Goal: Task Accomplishment & Management: Complete application form

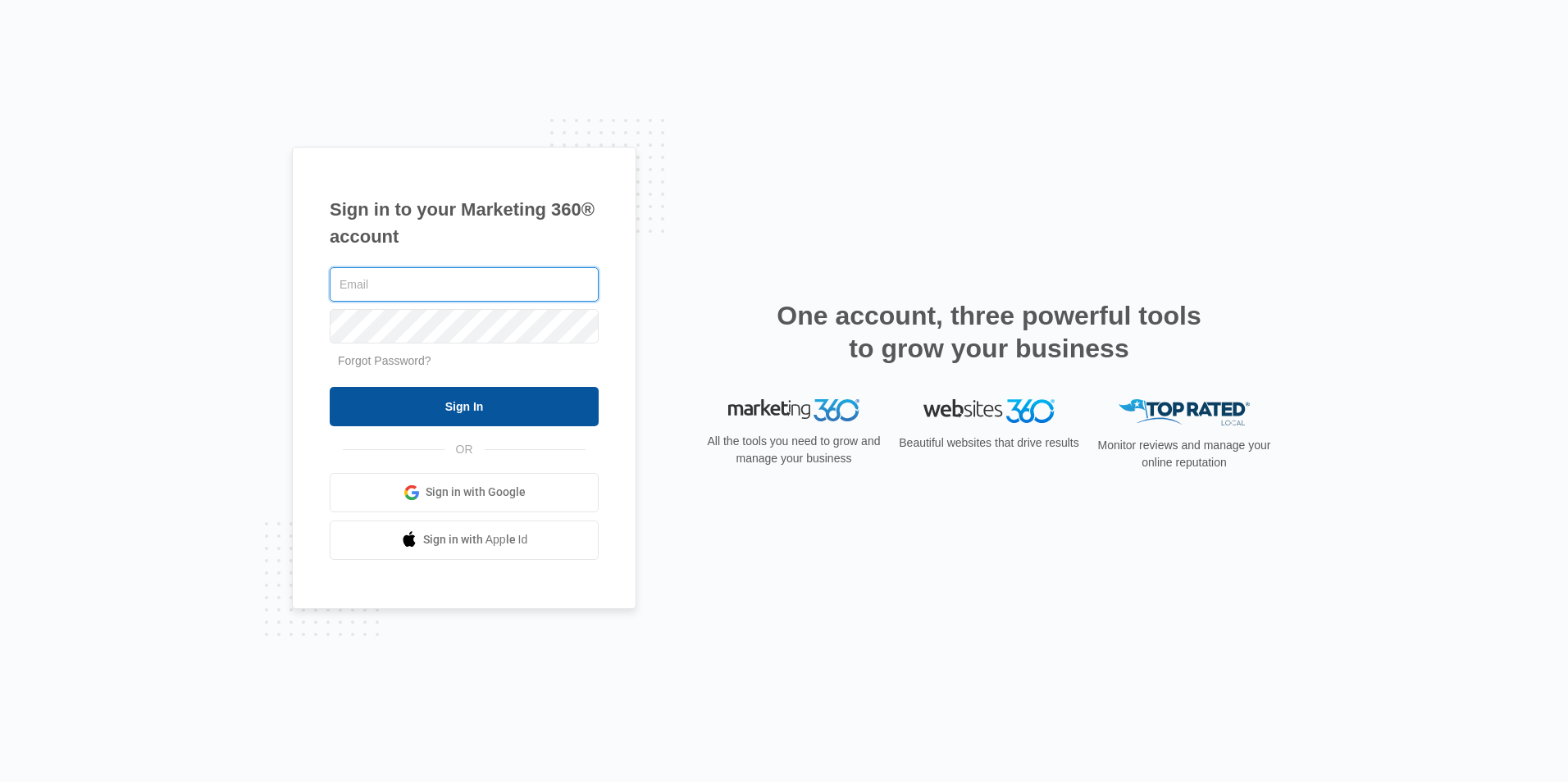
type input "[EMAIL_ADDRESS][DOMAIN_NAME]"
click at [535, 403] on input "Sign In" at bounding box center [464, 406] width 269 height 39
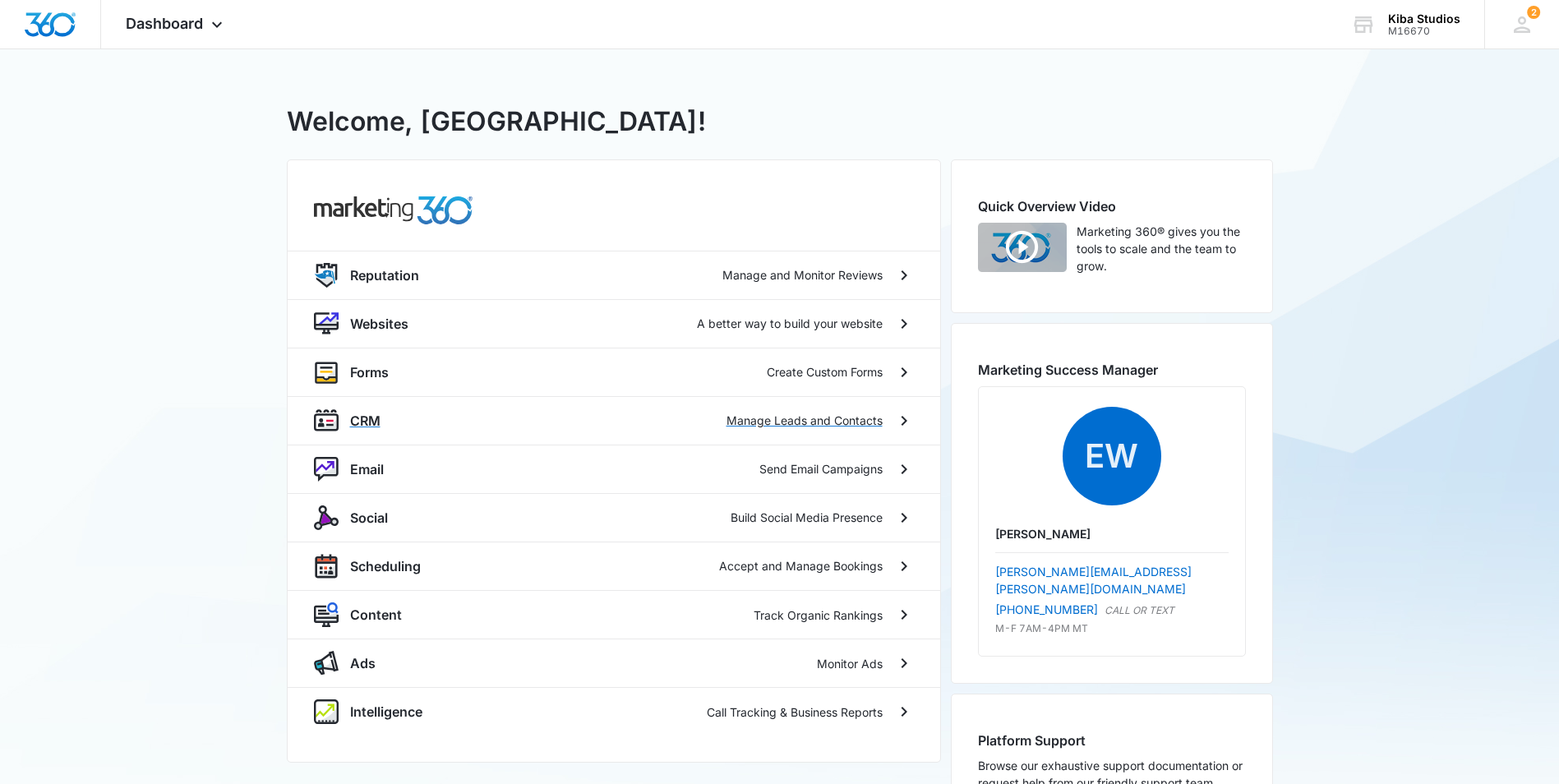
click at [500, 403] on div "CRM Manage Leads and Contacts" at bounding box center [614, 420] width 652 height 48
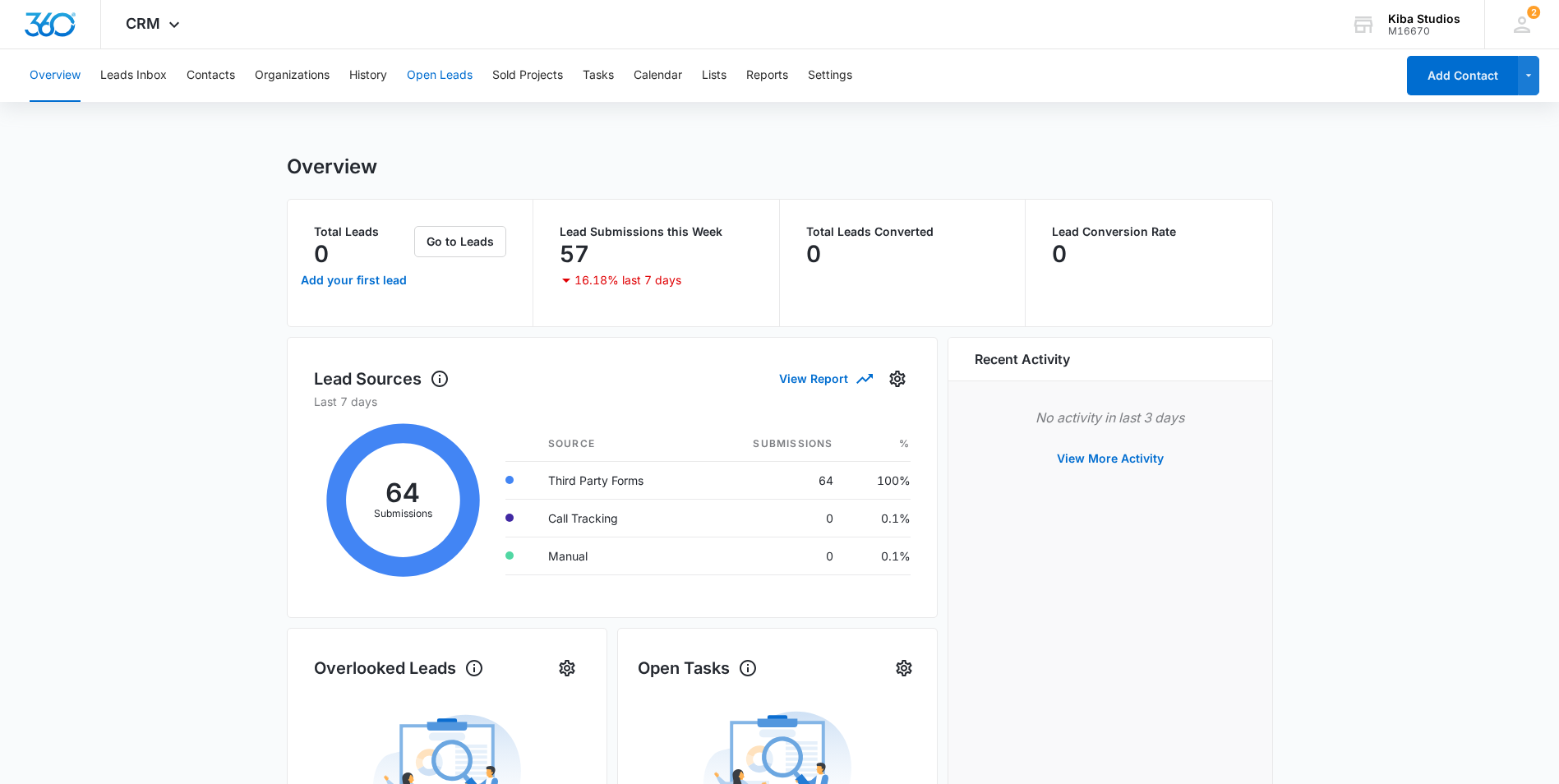
click at [461, 75] on button "Open Leads" at bounding box center [440, 75] width 66 height 53
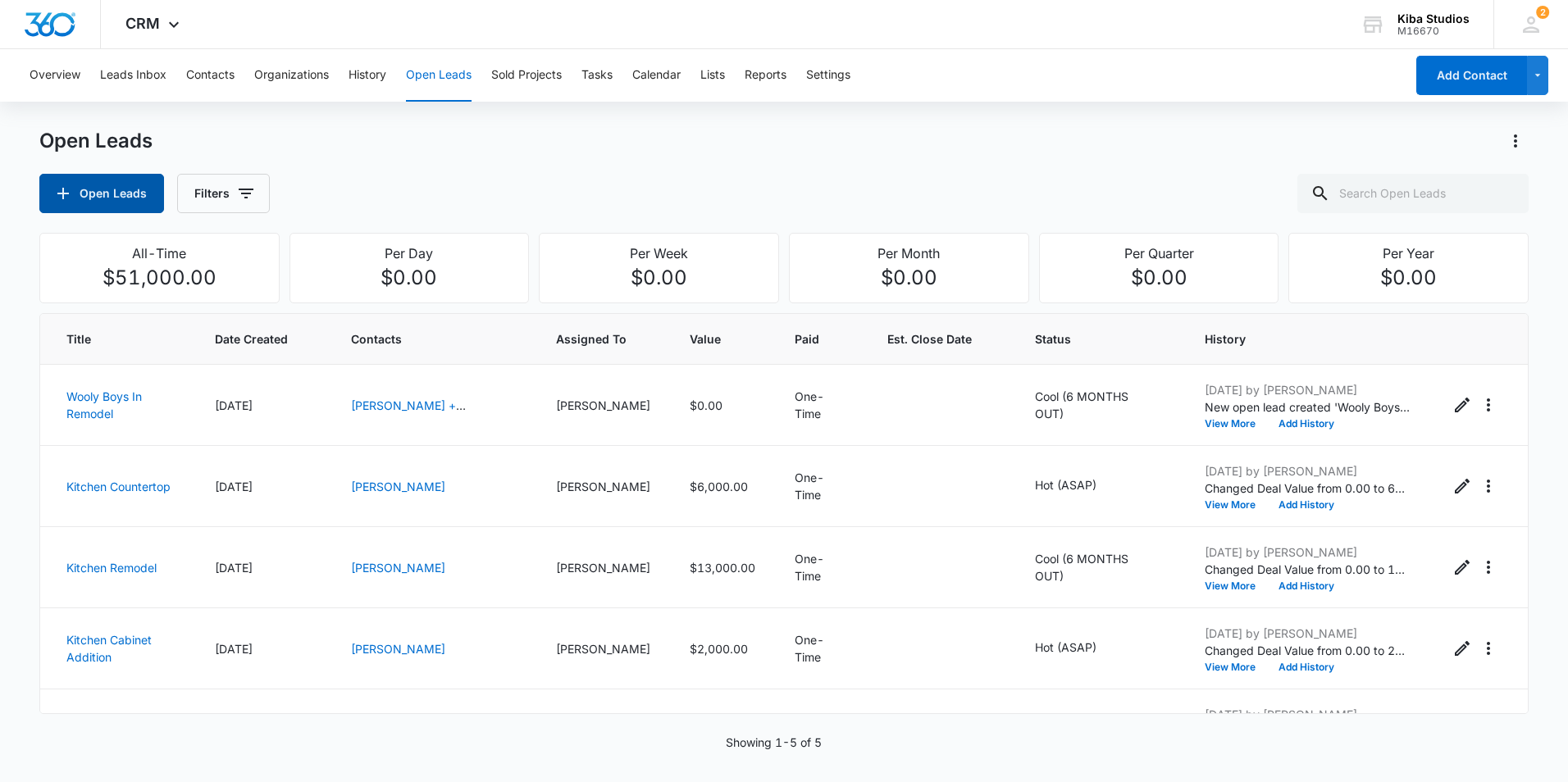
click at [76, 197] on button "Open Leads" at bounding box center [102, 193] width 125 height 39
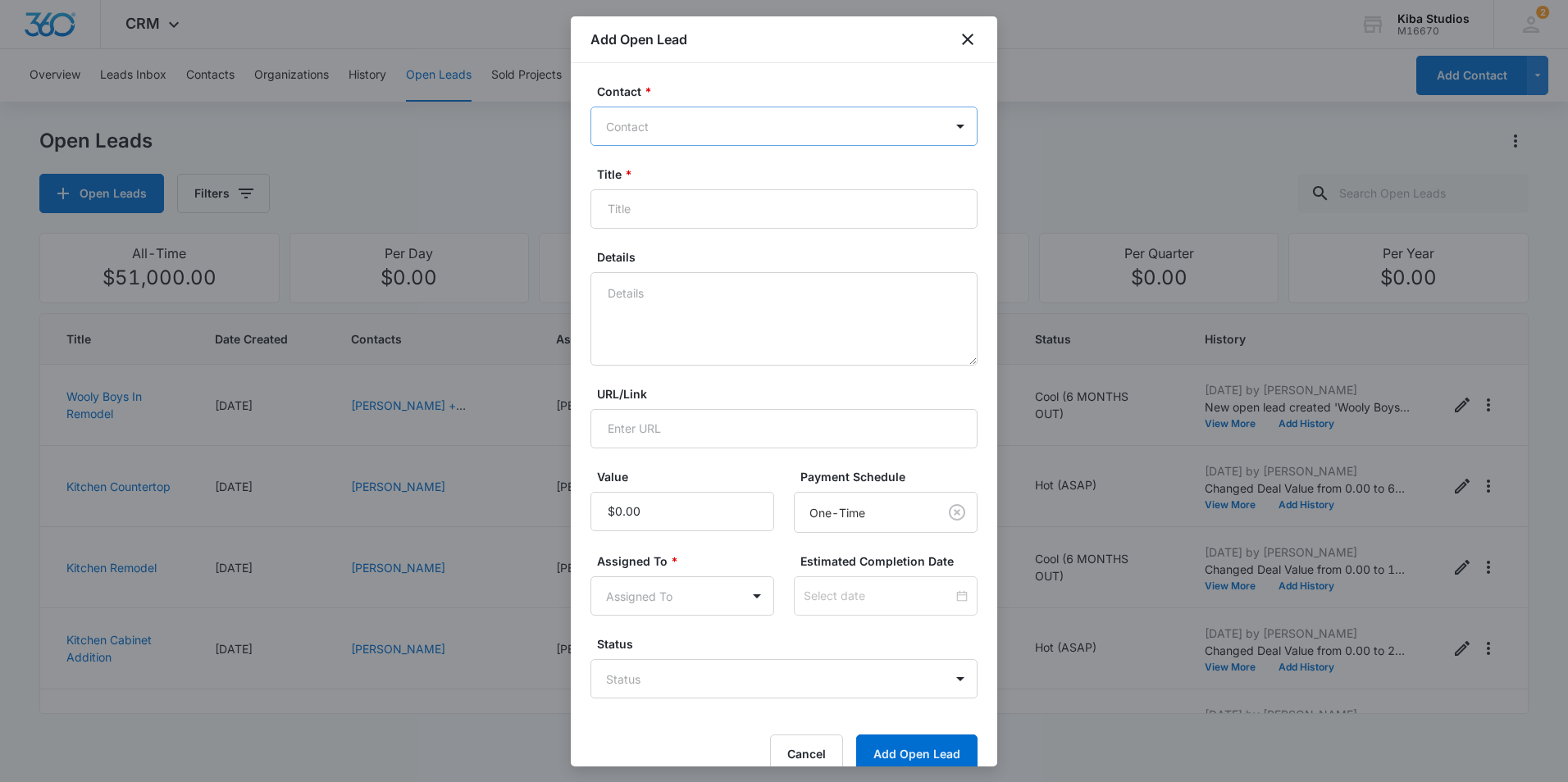
click at [836, 141] on div "Contact" at bounding box center [767, 126] width 353 height 37
click at [970, 41] on icon "close" at bounding box center [968, 39] width 12 height 12
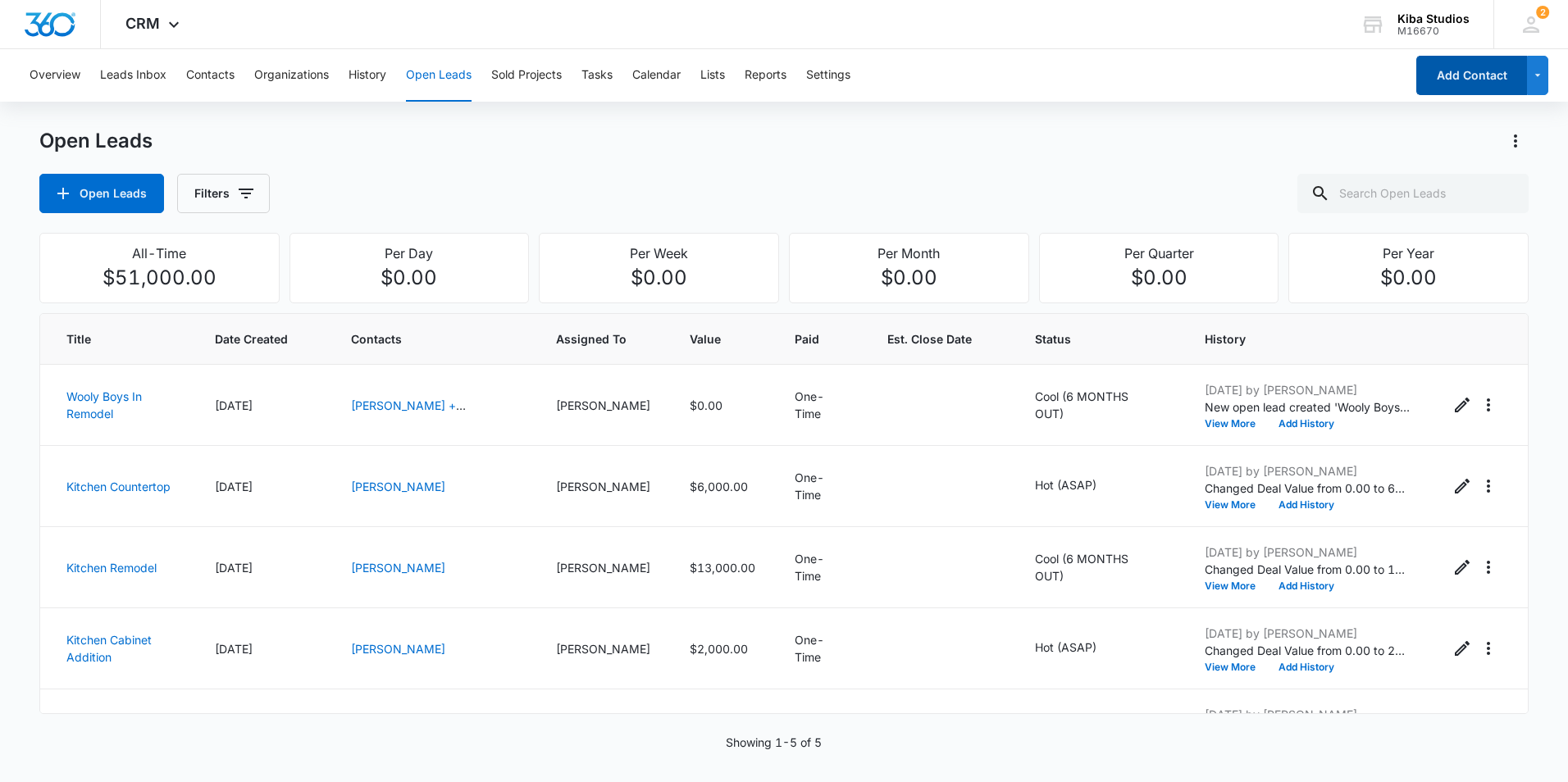
click at [1506, 77] on button "Add Contact" at bounding box center [1471, 75] width 111 height 39
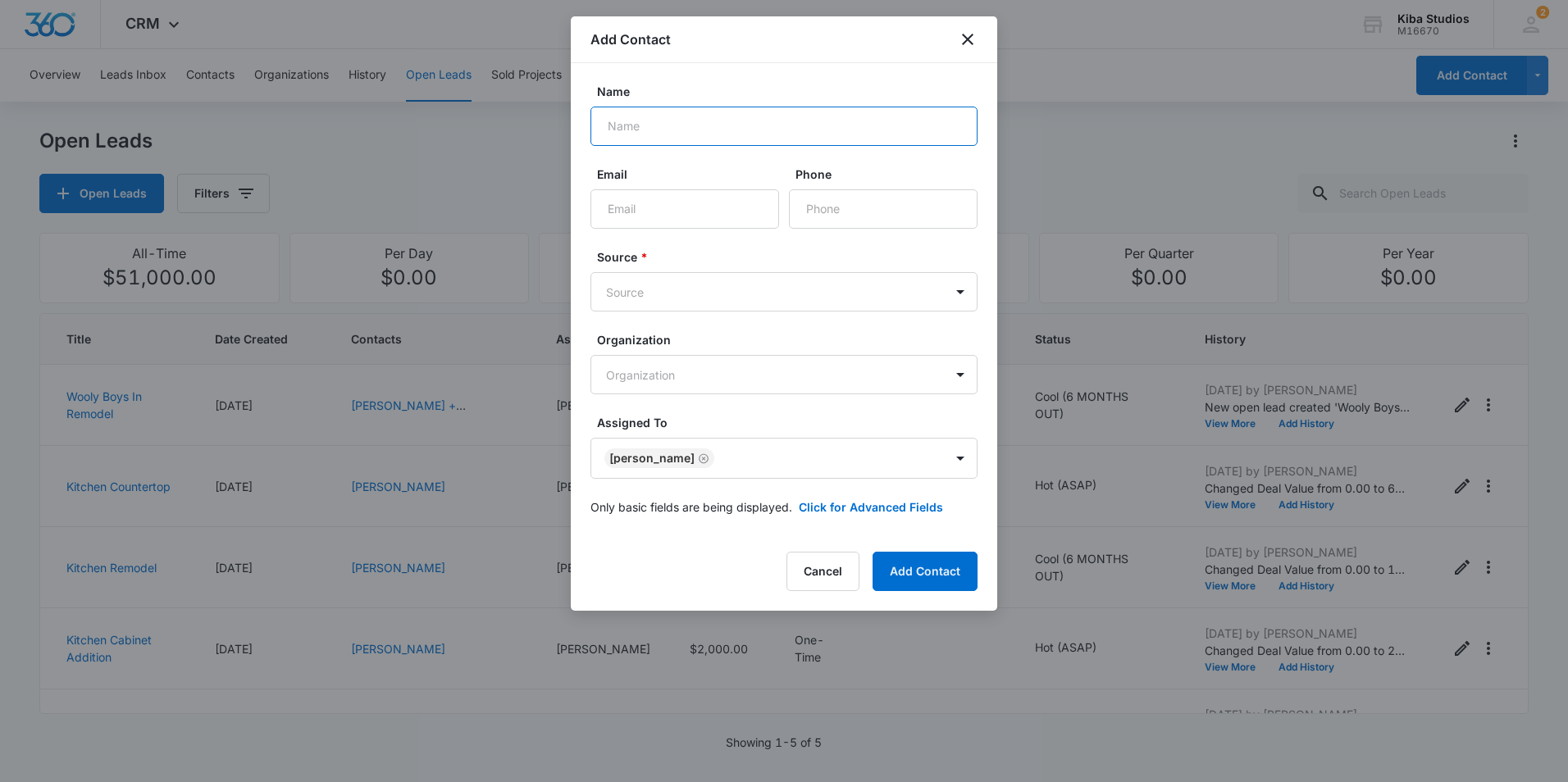
click at [711, 141] on input "Name" at bounding box center [783, 126] width 387 height 39
type input "[PERSON_NAME] + [PERSON_NAME]"
click at [839, 211] on input "Phone" at bounding box center [883, 209] width 189 height 39
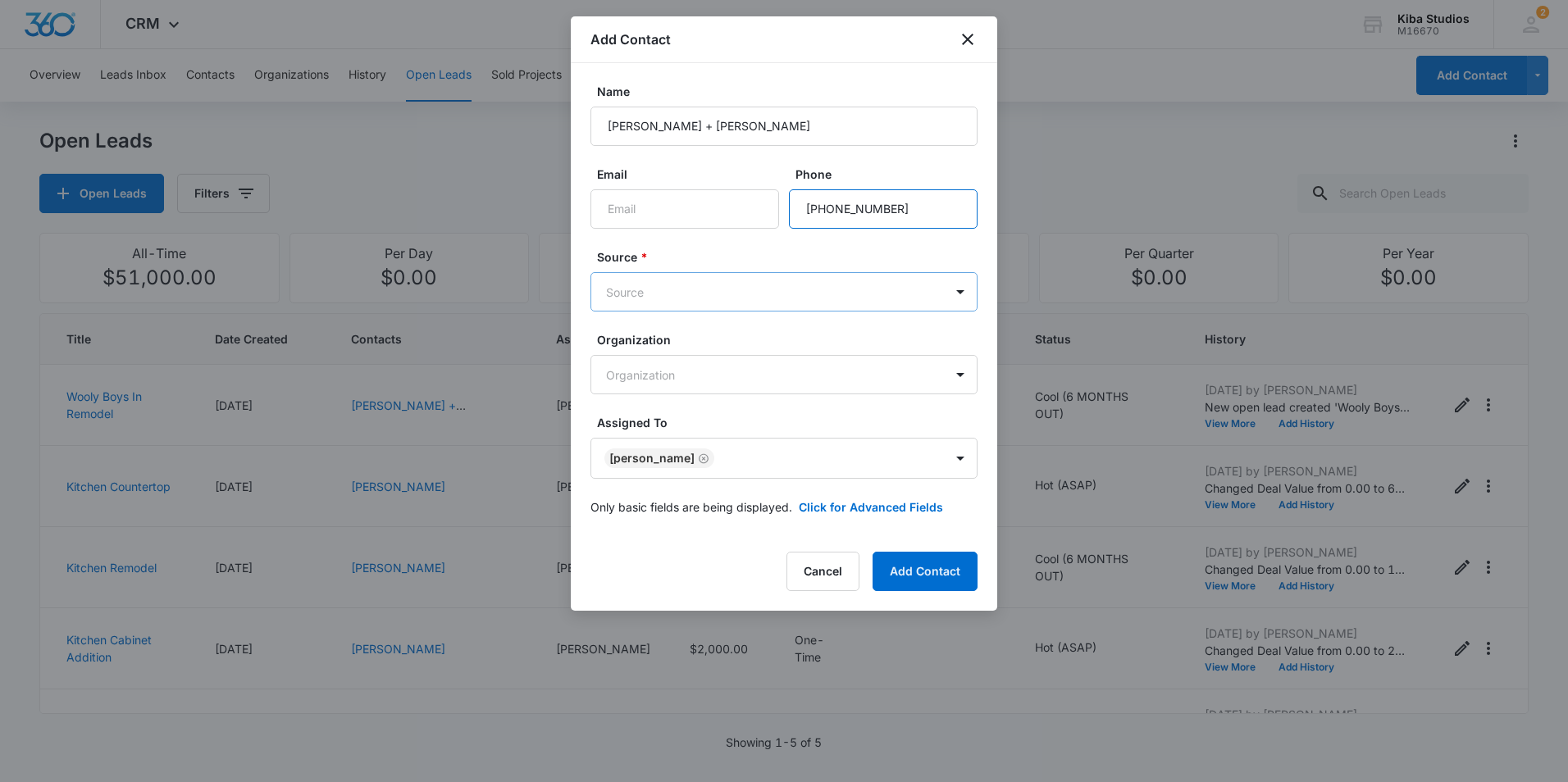
type input "[PHONE_NUMBER]"
click at [786, 285] on body "CRM Apps Reputation Websites Forms CRM Email Social Scheduling Content Ads Inte…" at bounding box center [784, 391] width 1568 height 782
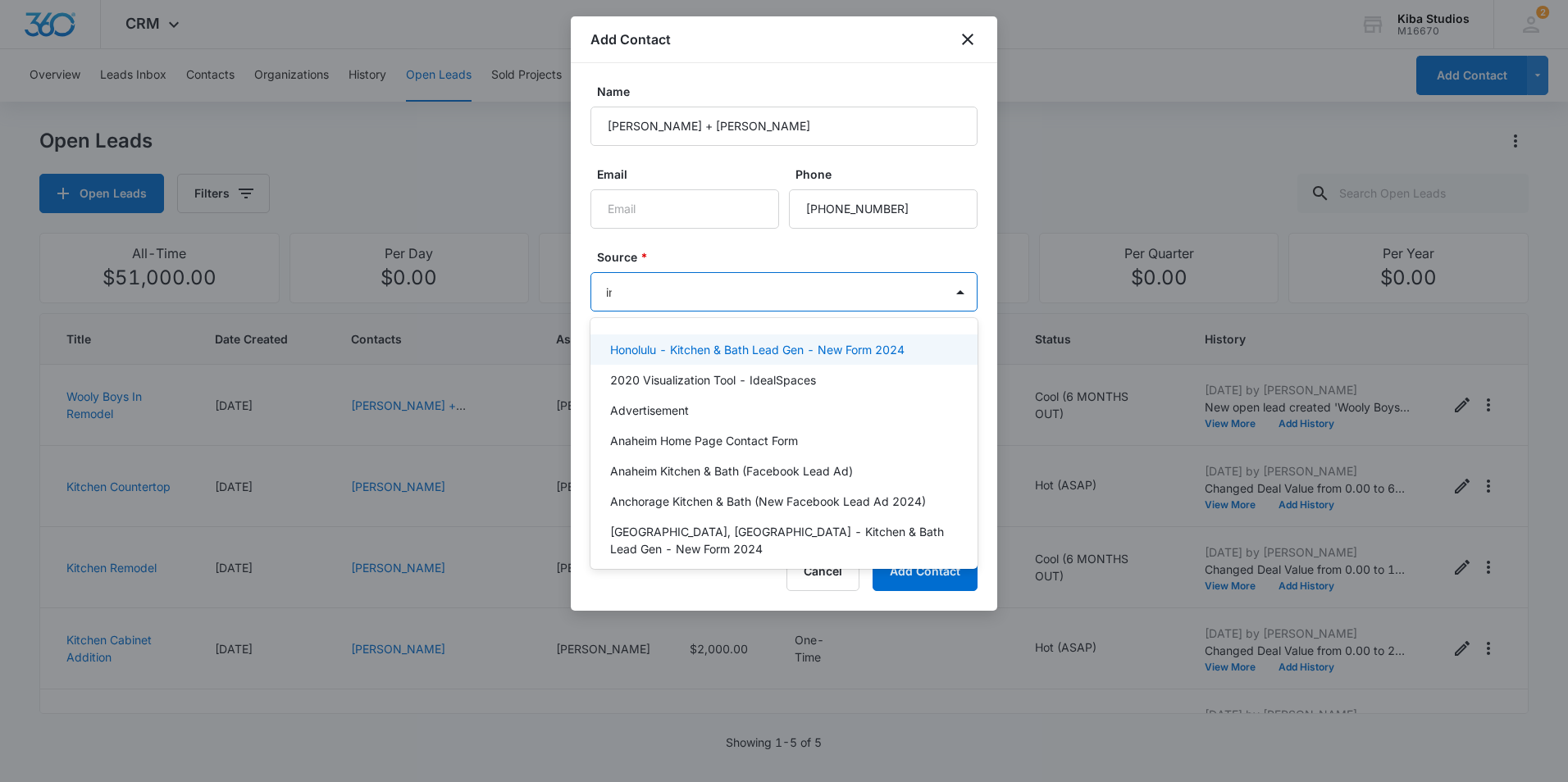
type input "ins"
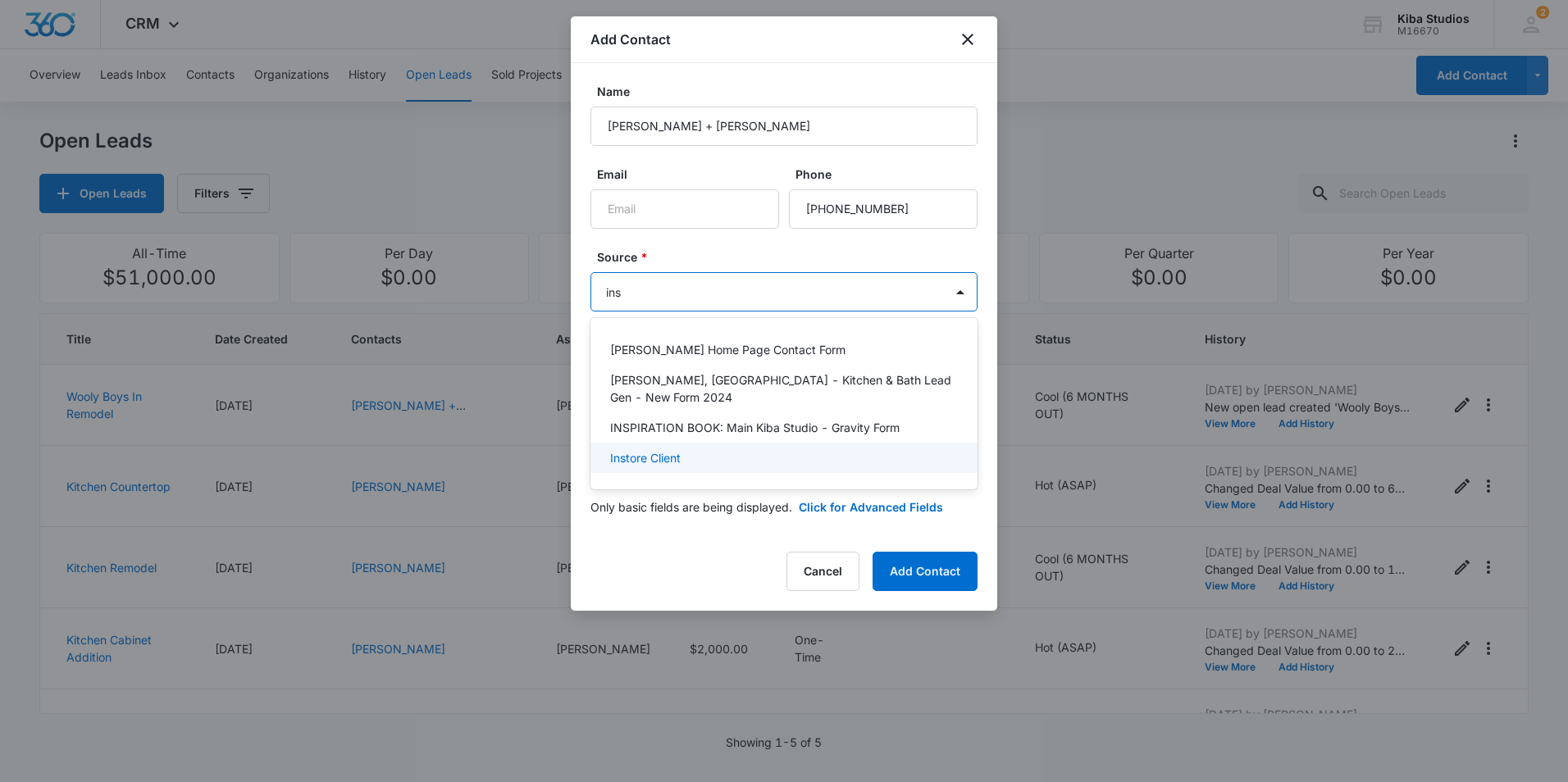
click at [777, 449] on div "Instore Client" at bounding box center [782, 458] width 345 height 17
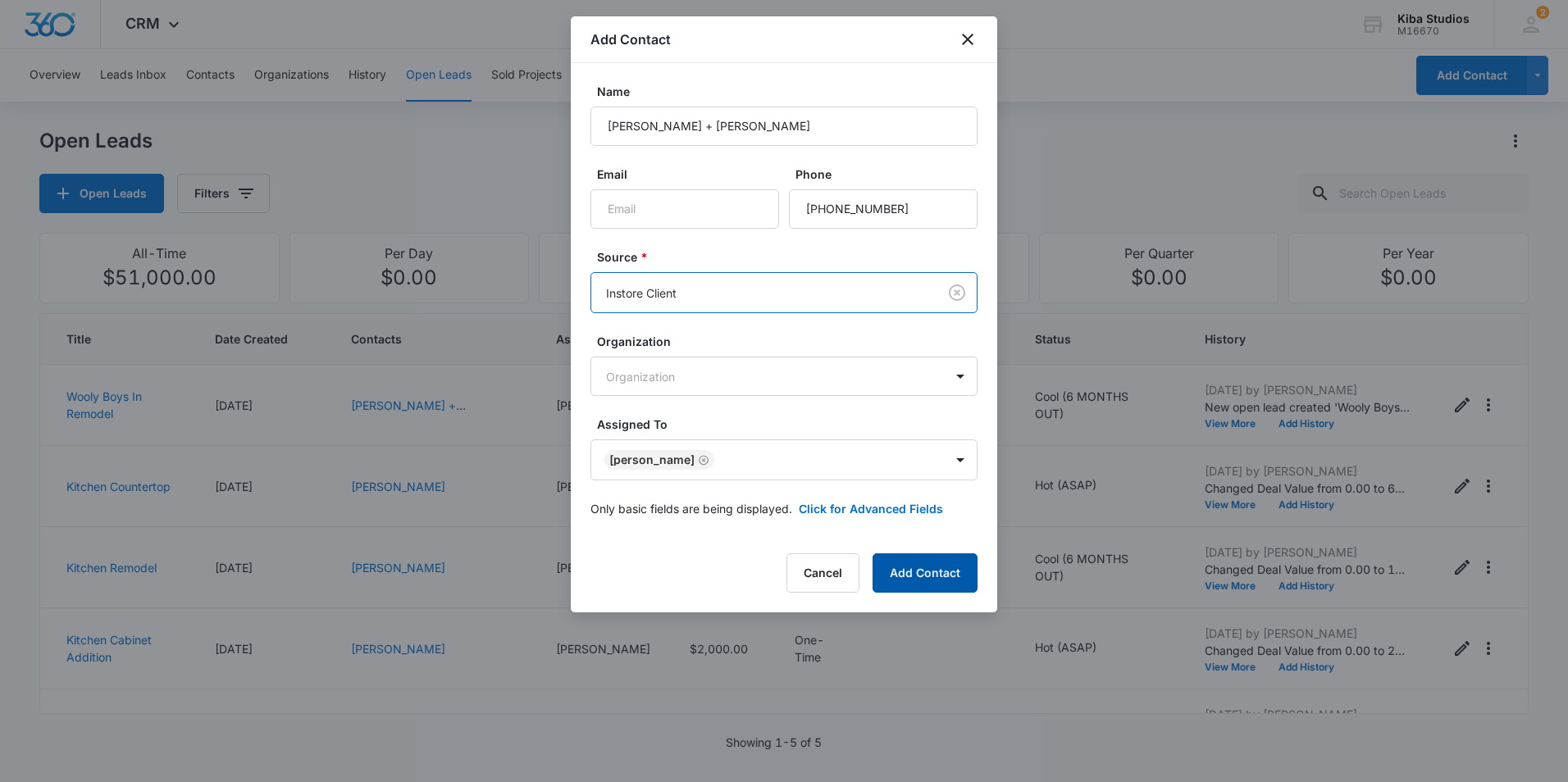
click at [918, 554] on button "Add Contact" at bounding box center [925, 572] width 105 height 39
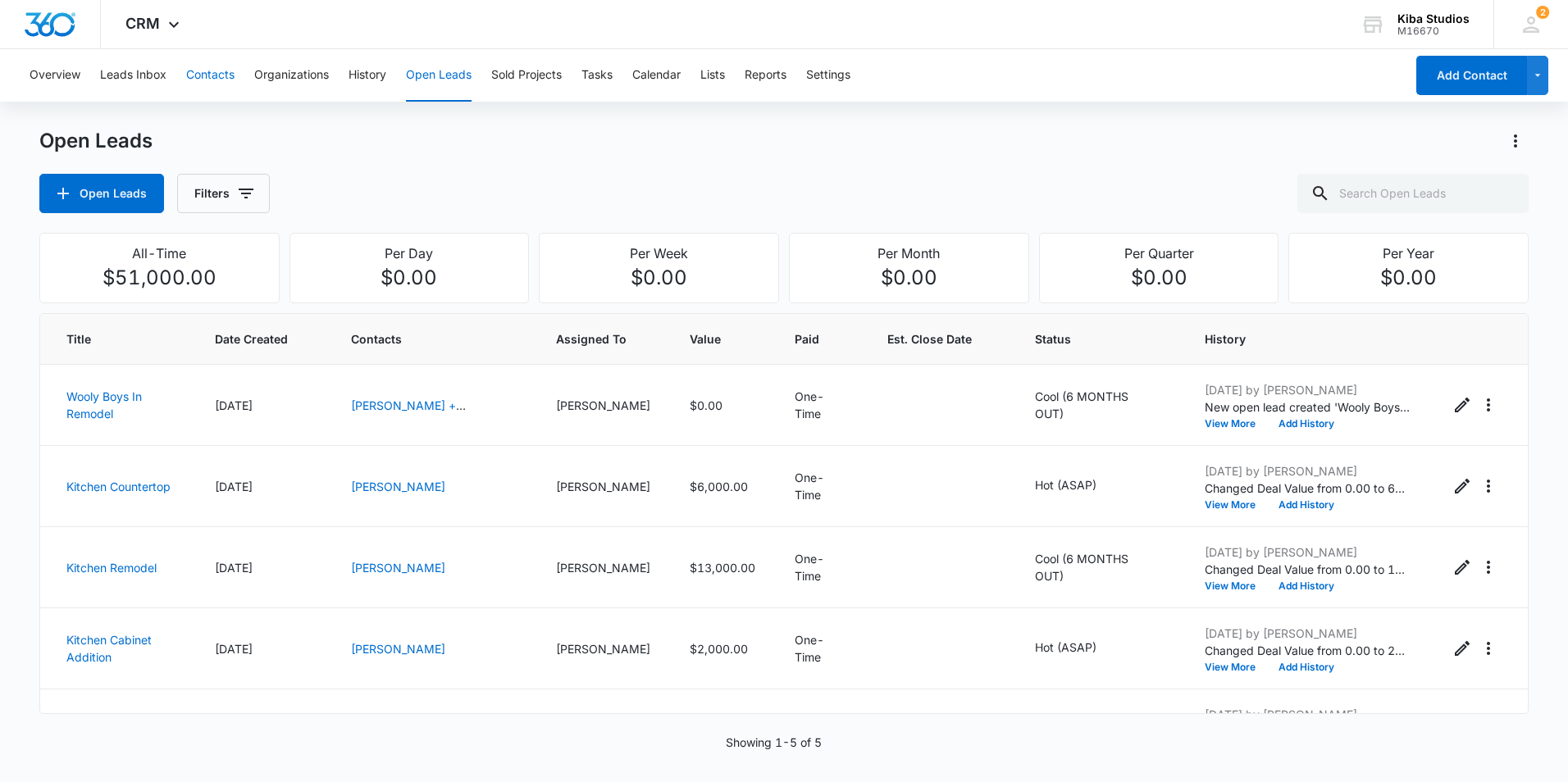
click at [227, 77] on button "Contacts" at bounding box center [211, 75] width 48 height 52
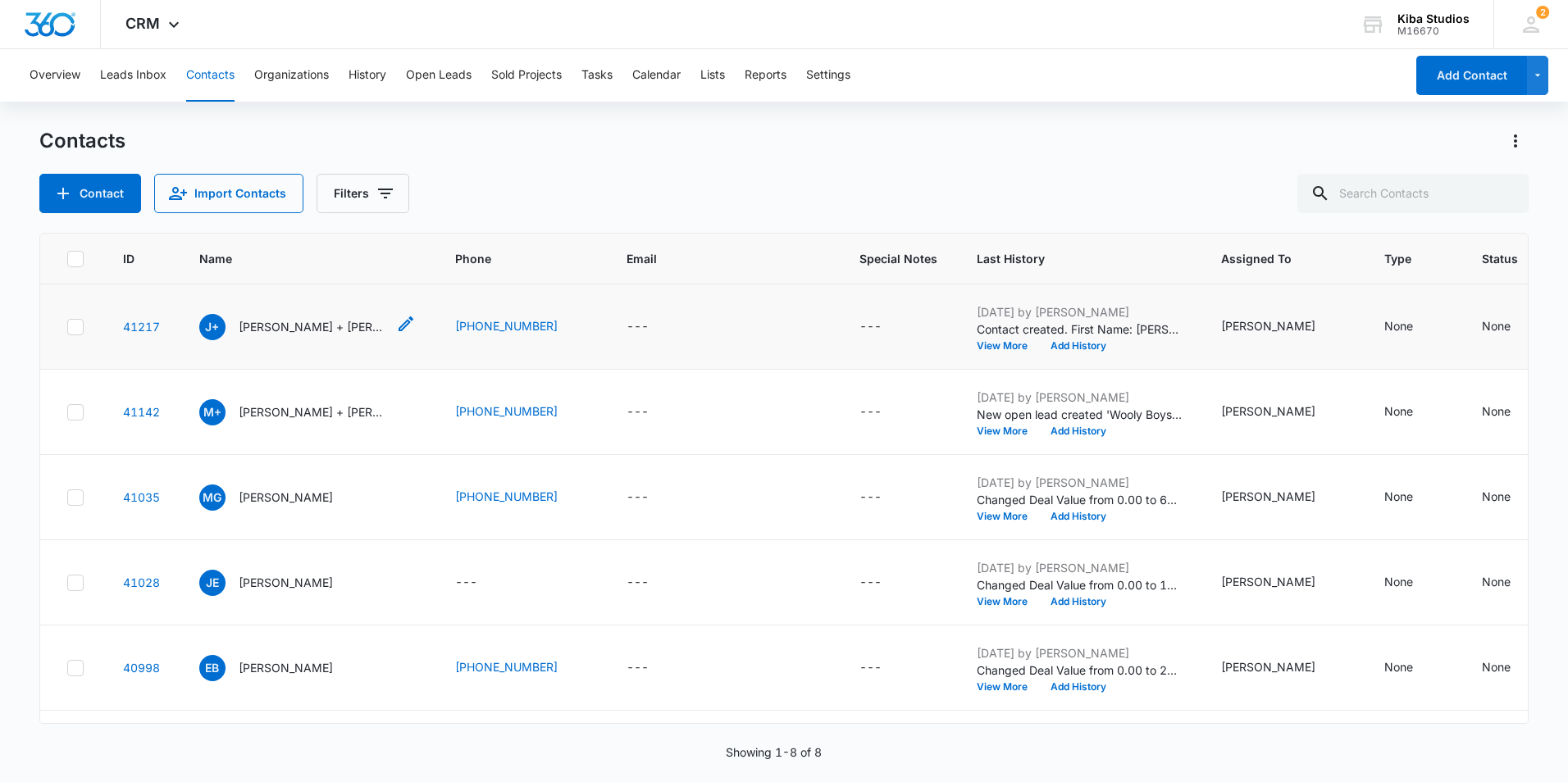
click at [345, 328] on p "[PERSON_NAME] + [PERSON_NAME]" at bounding box center [312, 326] width 147 height 17
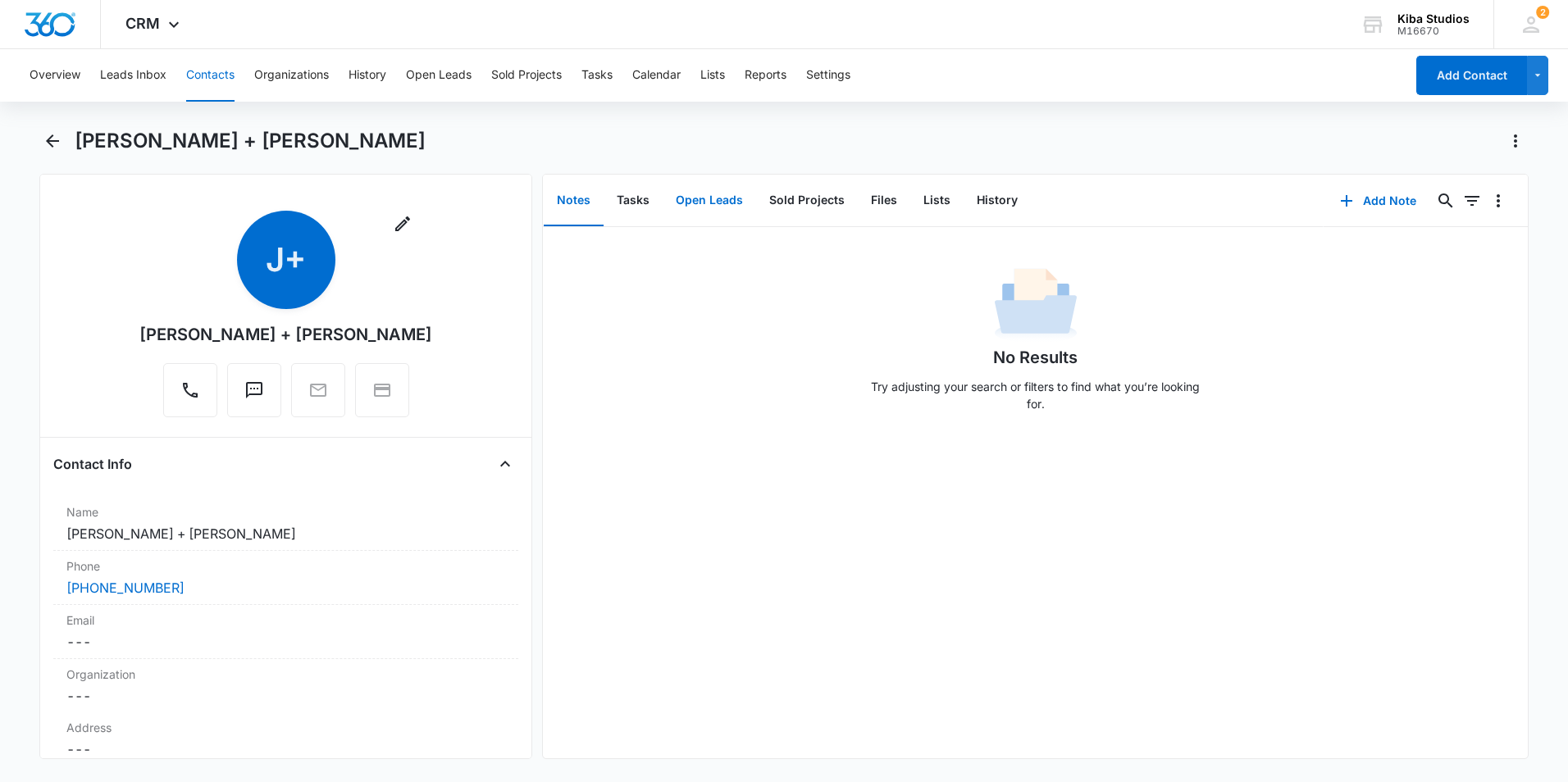
click at [710, 205] on button "Open Leads" at bounding box center [709, 200] width 93 height 51
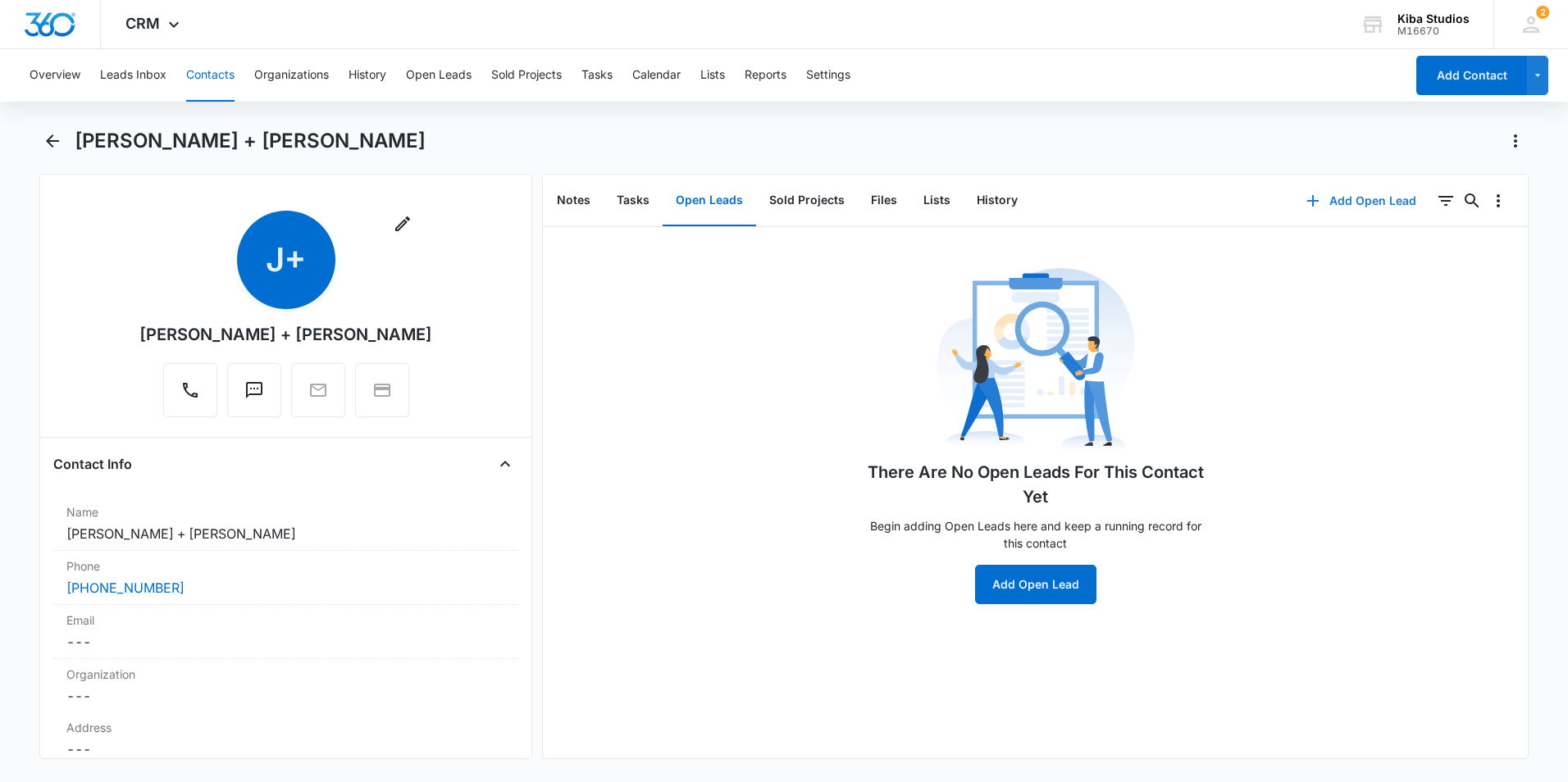
click at [1307, 202] on icon "button" at bounding box center [1312, 201] width 20 height 20
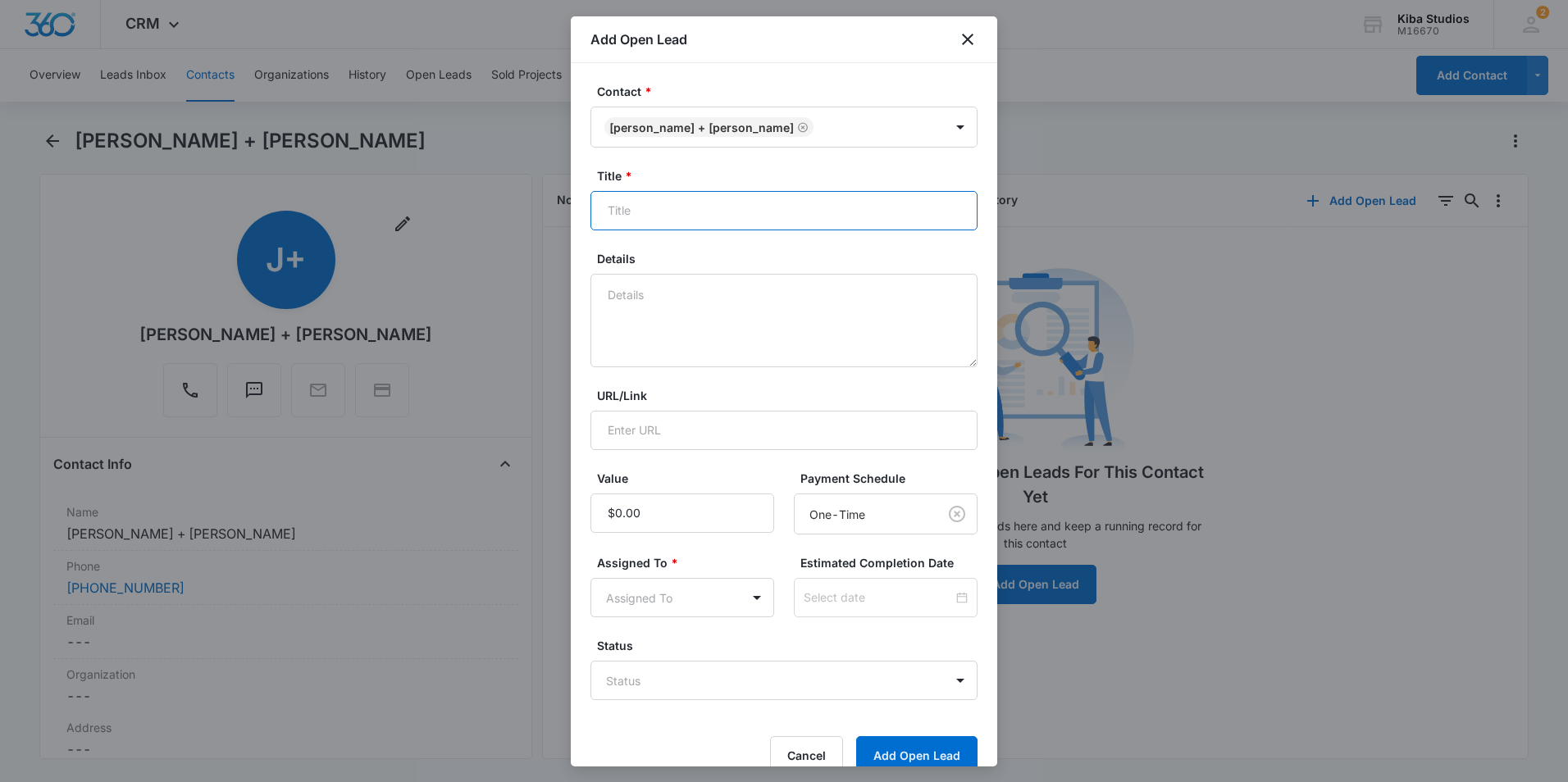
click at [745, 215] on input "Title *" at bounding box center [783, 210] width 387 height 39
type input "T"
type input "Tub"
click at [672, 291] on textarea "Details" at bounding box center [783, 320] width 387 height 93
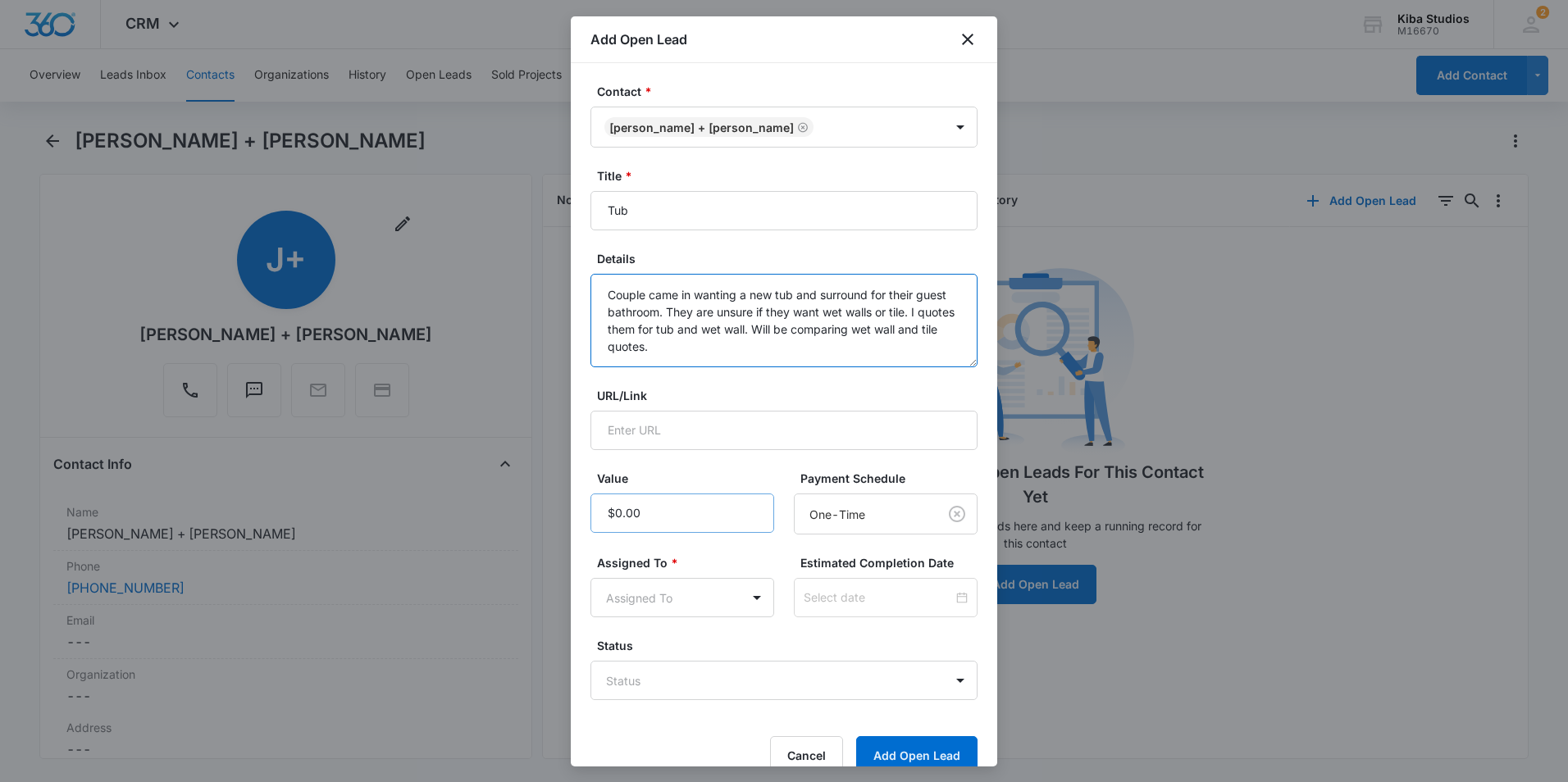
type textarea "Couple came in wanting a new tub and surround for their guest bathroom. They ar…"
click at [667, 516] on input "Value" at bounding box center [682, 512] width 184 height 39
type input "$7,500.00"
click at [741, 606] on body "CRM Apps Reputation Websites Forms CRM Email Social Scheduling Content Ads Inte…" at bounding box center [784, 391] width 1568 height 782
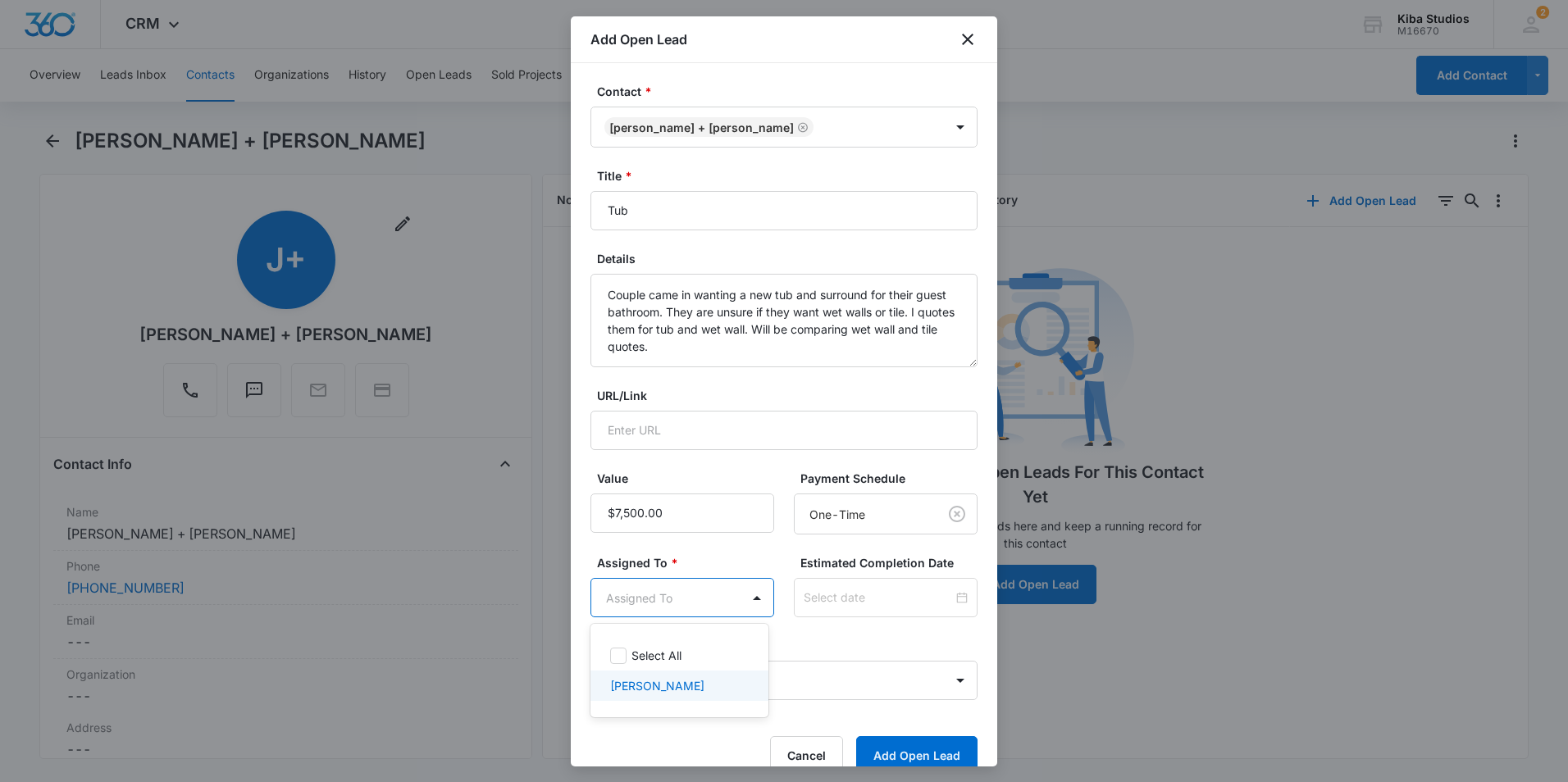
click at [651, 686] on p "[PERSON_NAME]" at bounding box center [657, 685] width 94 height 17
click at [806, 624] on div at bounding box center [784, 391] width 1568 height 782
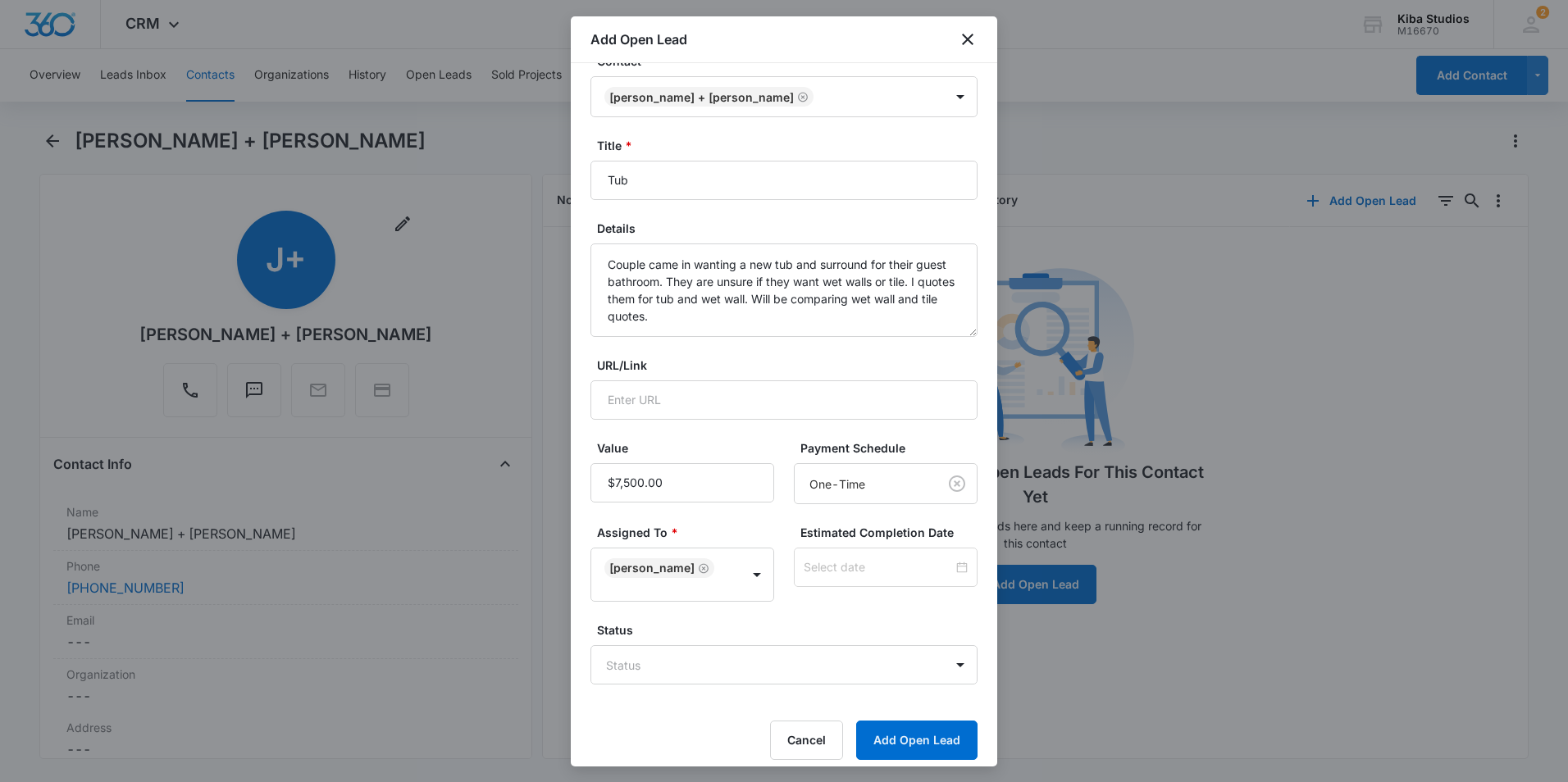
scroll to position [43, 0]
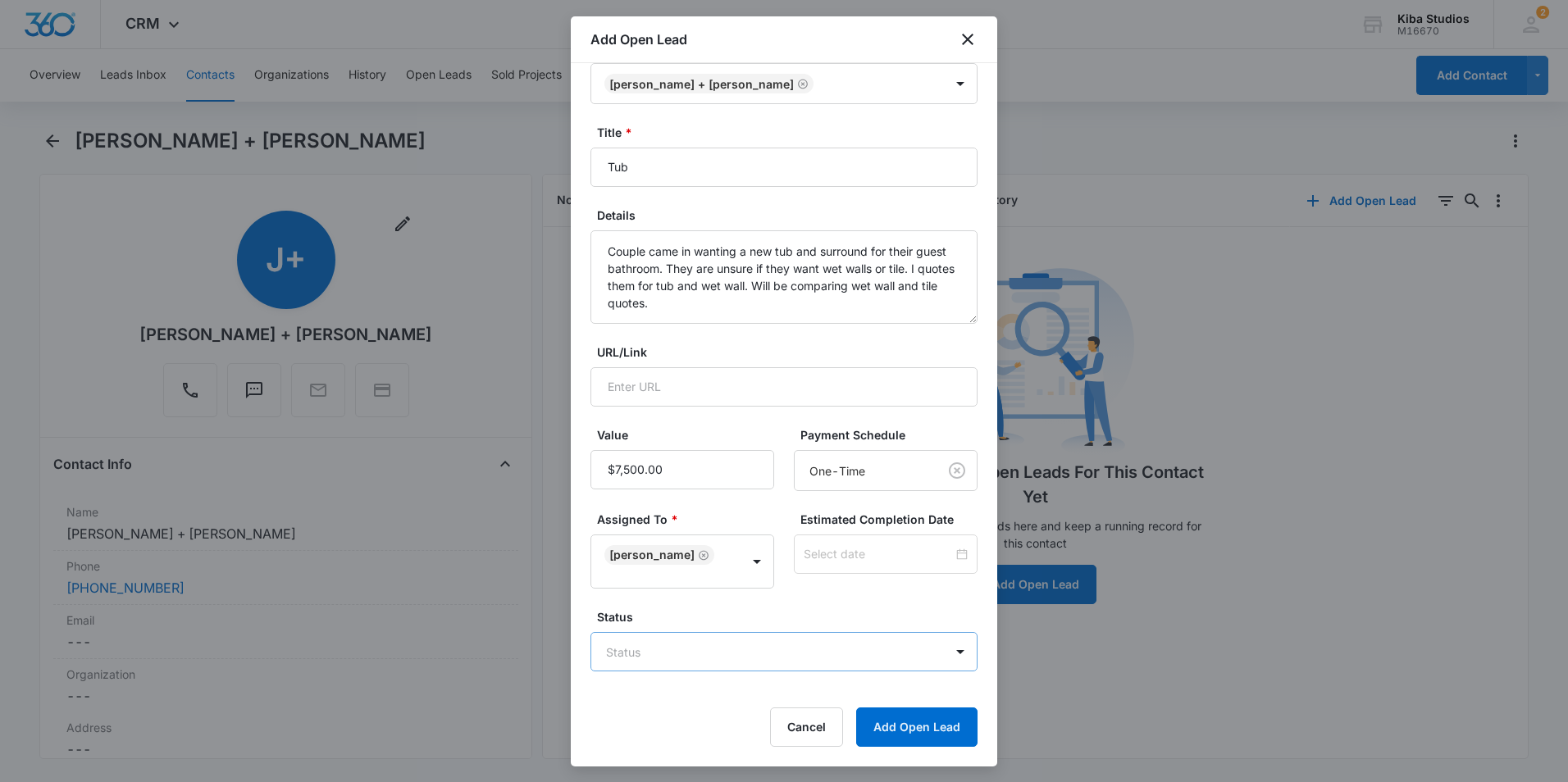
click at [906, 656] on body "CRM Apps Reputation Websites Forms CRM Email Social Scheduling Content Ads Inte…" at bounding box center [784, 391] width 1568 height 782
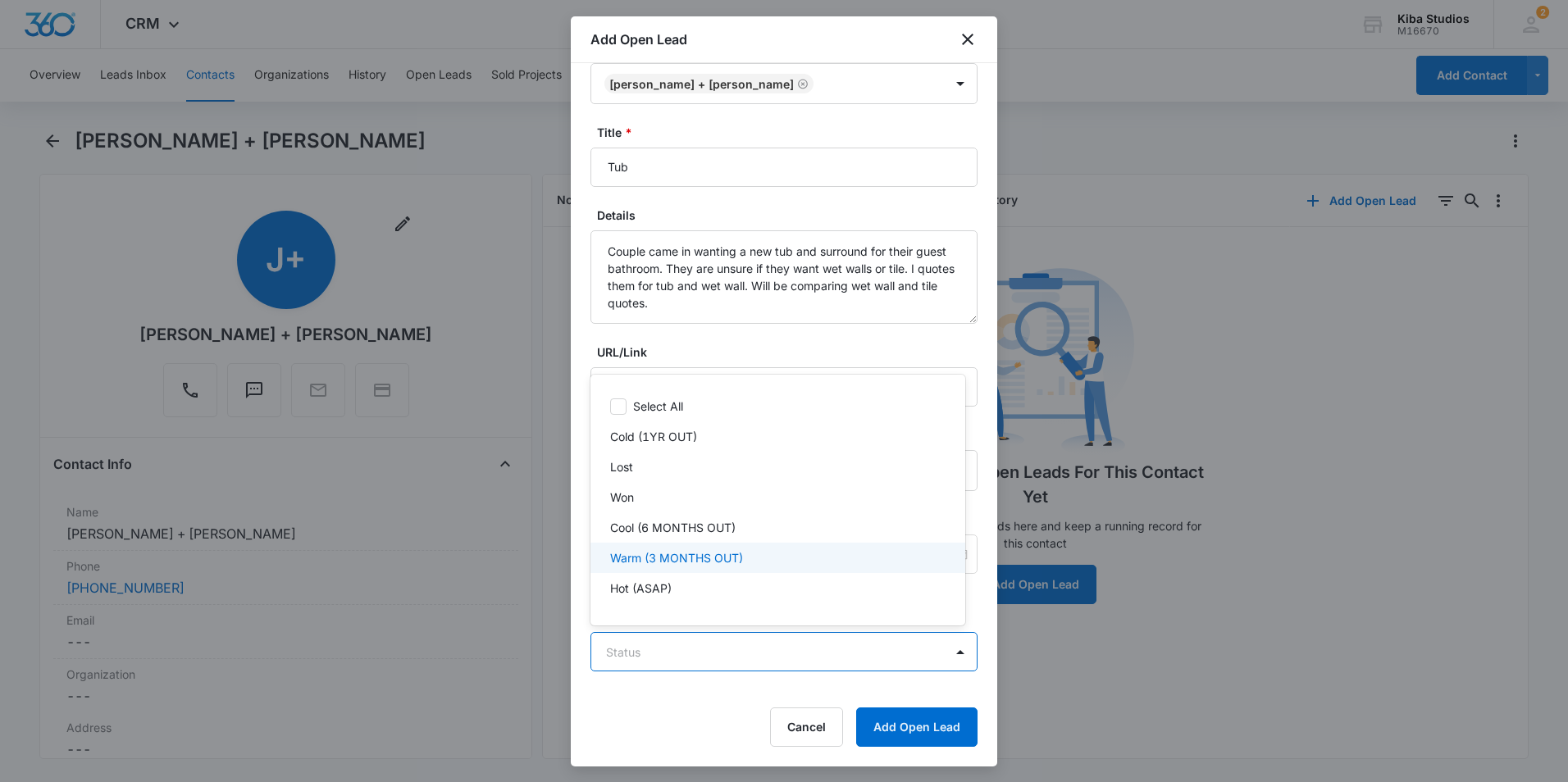
scroll to position [1, 0]
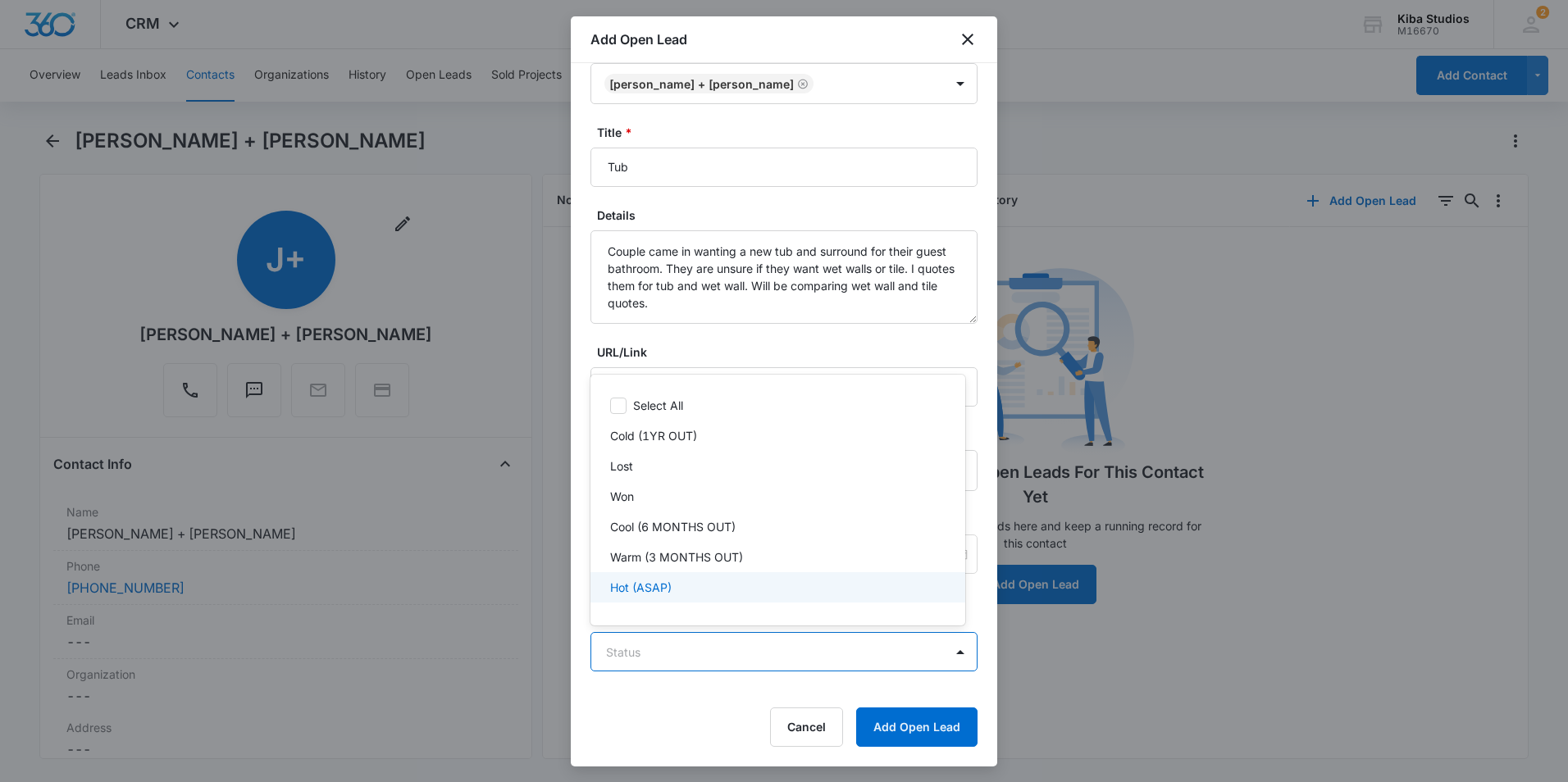
click at [695, 580] on div "Hot (ASAP)" at bounding box center [776, 587] width 332 height 17
click at [704, 708] on div at bounding box center [784, 391] width 1568 height 782
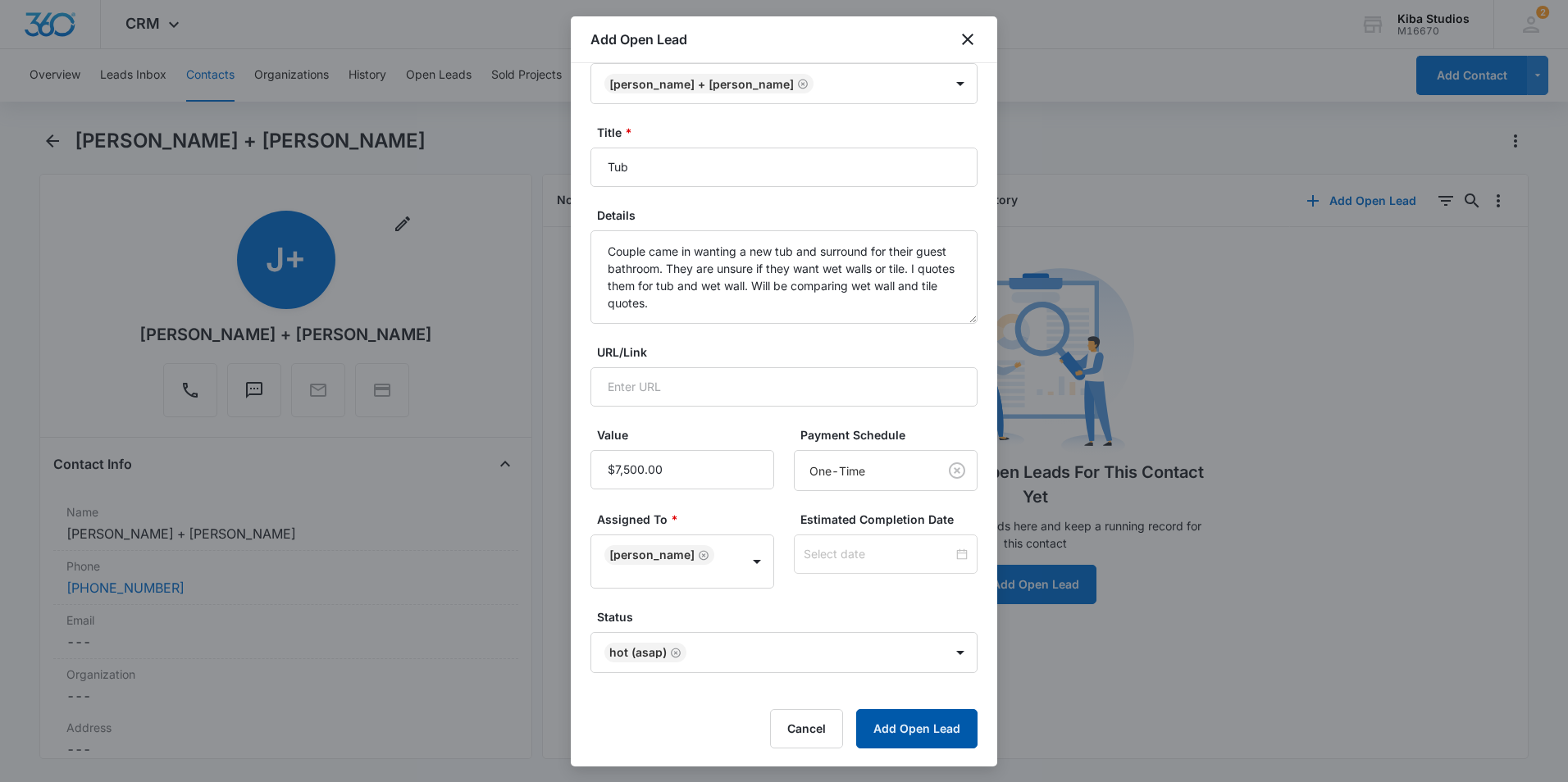
click at [891, 728] on button "Add Open Lead" at bounding box center [917, 728] width 122 height 39
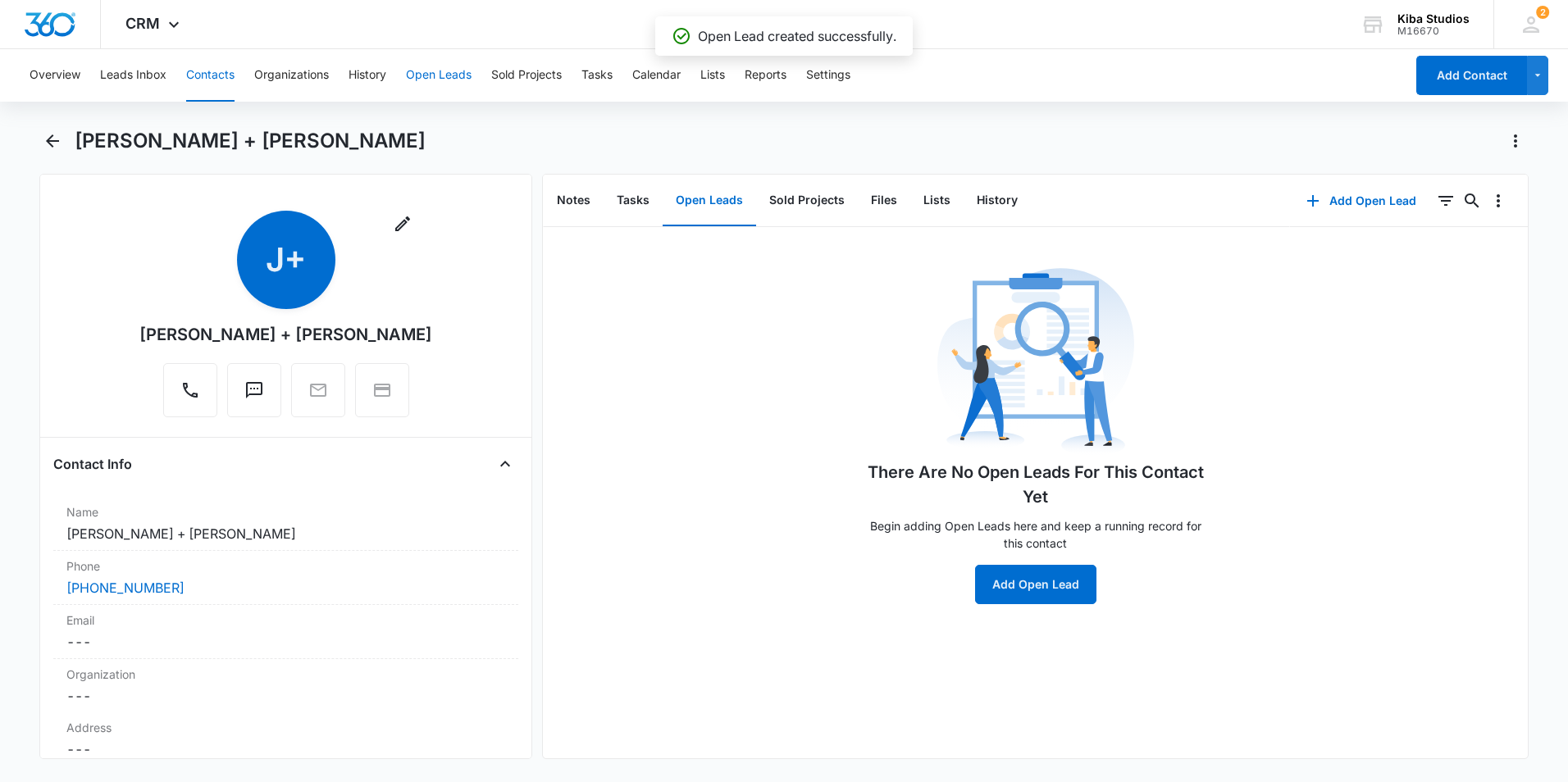
click at [457, 68] on button "Open Leads" at bounding box center [439, 75] width 66 height 52
